Goal: Task Accomplishment & Management: Use online tool/utility

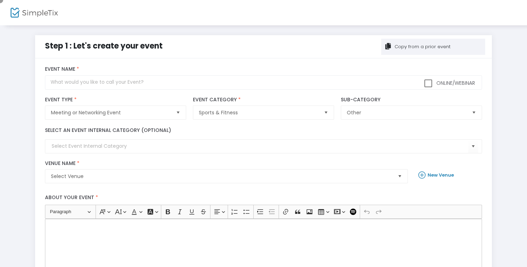
click at [433, 46] on div "Copy from a prior event" at bounding box center [421, 46] width 57 height 7
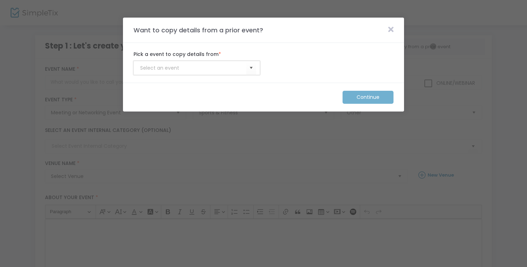
click at [193, 68] on input at bounding box center [193, 67] width 106 height 7
type input "Membership_Template"
click at [368, 97] on m-button "Continue" at bounding box center [368, 97] width 51 height 13
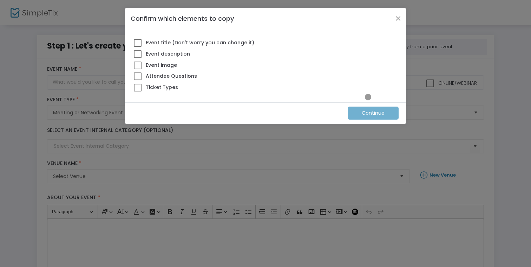
click at [138, 87] on span at bounding box center [138, 88] width 8 height 8
click at [138, 91] on input "Ticket Types" at bounding box center [137, 91] width 0 height 0
checkbox input "true"
click at [373, 113] on m-button "Continue" at bounding box center [373, 112] width 51 height 13
